Goal: Find specific page/section: Find specific page/section

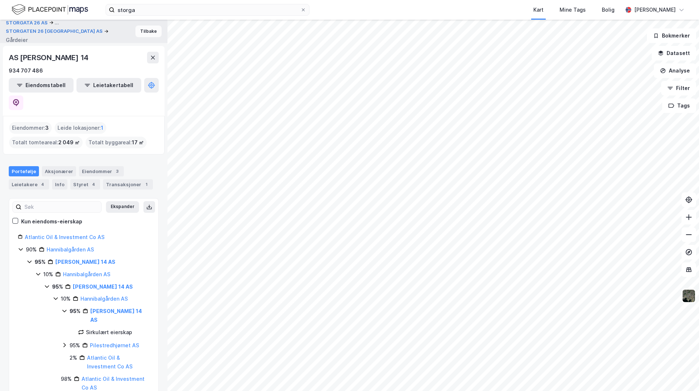
click at [142, 31] on button "Tilbake" at bounding box center [149, 32] width 26 height 12
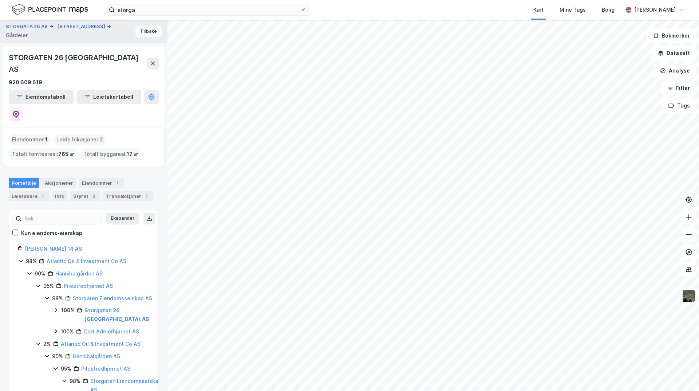
click at [141, 34] on button "Tilbake" at bounding box center [149, 32] width 26 height 12
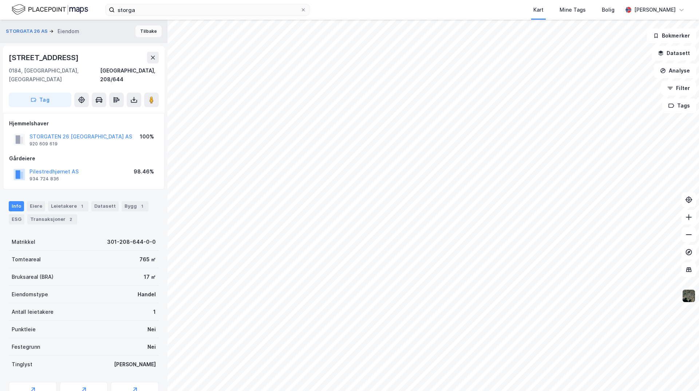
click at [146, 32] on button "Tilbake" at bounding box center [149, 32] width 26 height 12
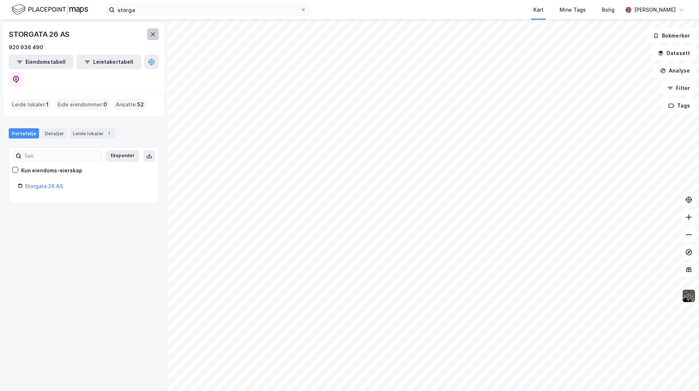
click at [153, 32] on icon at bounding box center [153, 34] width 6 height 6
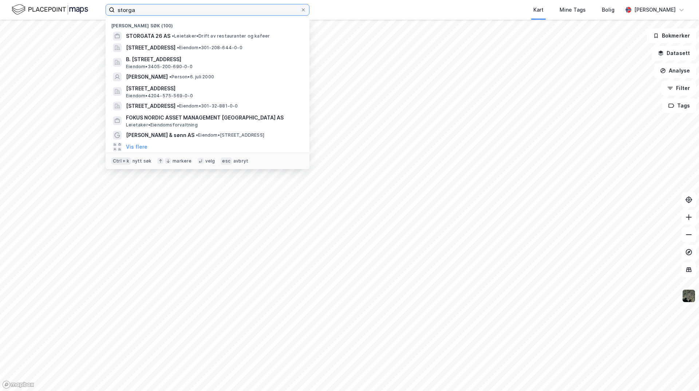
click at [143, 13] on input "storga" at bounding box center [208, 9] width 186 height 11
drag, startPoint x: 141, startPoint y: 11, endPoint x: 86, endPoint y: 9, distance: 55.0
click at [86, 9] on div "storga Nylige søk (100) STORGATA 26 AS • Leietaker • Drift av restauranter og […" at bounding box center [349, 10] width 699 height 20
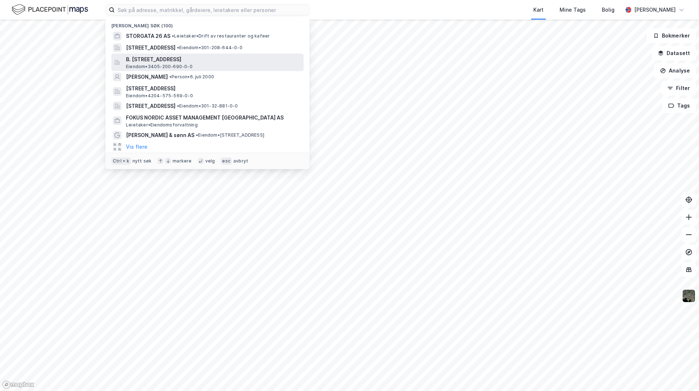
click at [160, 63] on span "B. [STREET_ADDRESS]" at bounding box center [213, 59] width 175 height 9
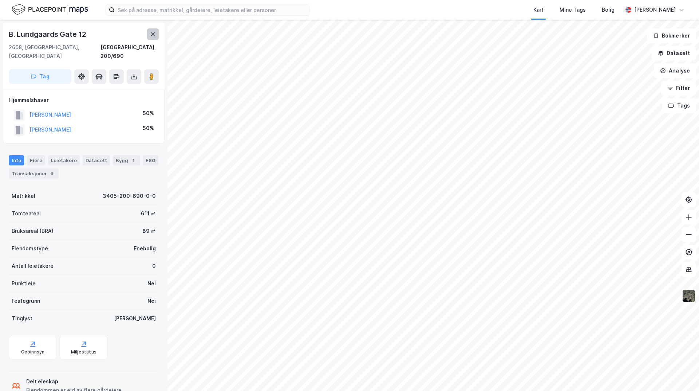
click at [149, 36] on button at bounding box center [153, 34] width 12 height 12
